Goal: Book appointment/travel/reservation

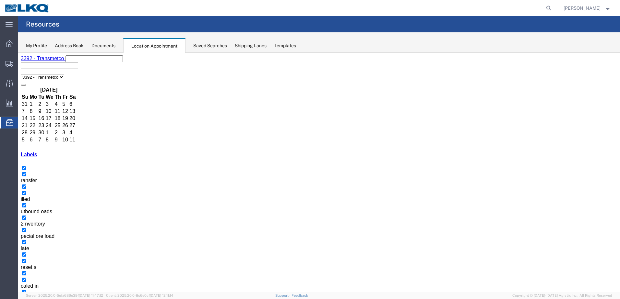
select select "1"
select select
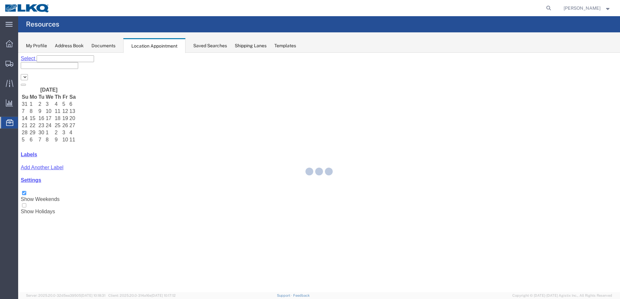
select select "28018"
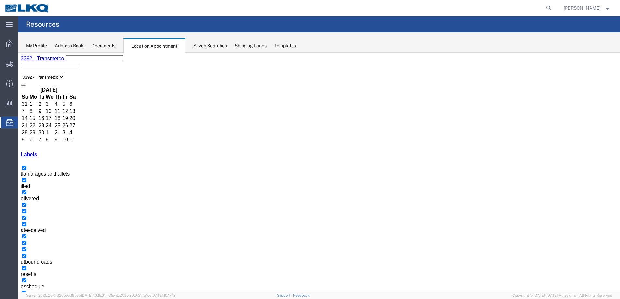
select select "1"
select select
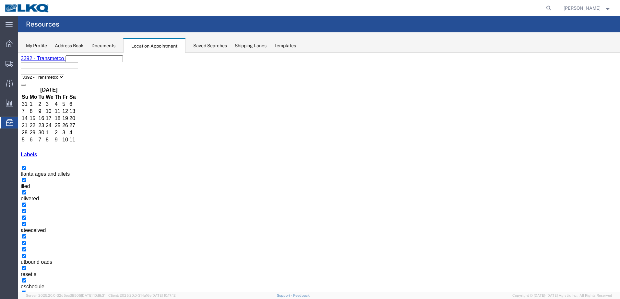
select select "1"
select select "23"
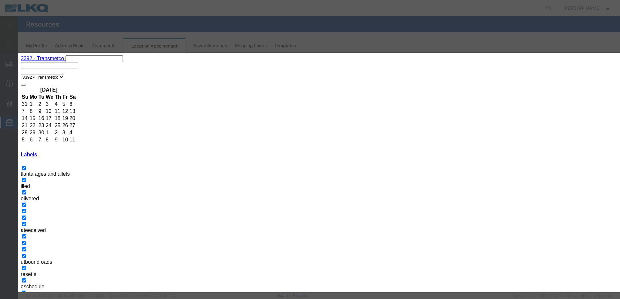
select select
type input "de"
select select "40"
